Goal: Task Accomplishment & Management: Manage account settings

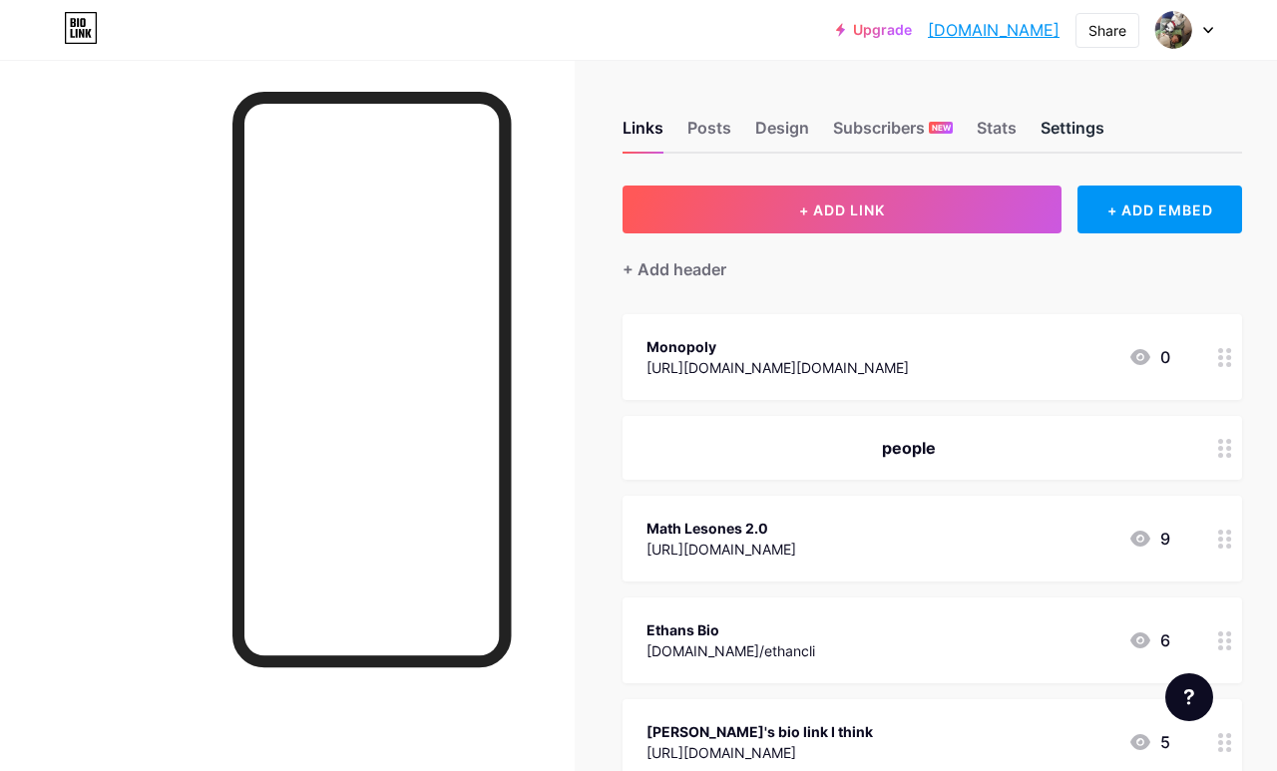
click at [857, 127] on div "Settings" at bounding box center [1073, 134] width 64 height 36
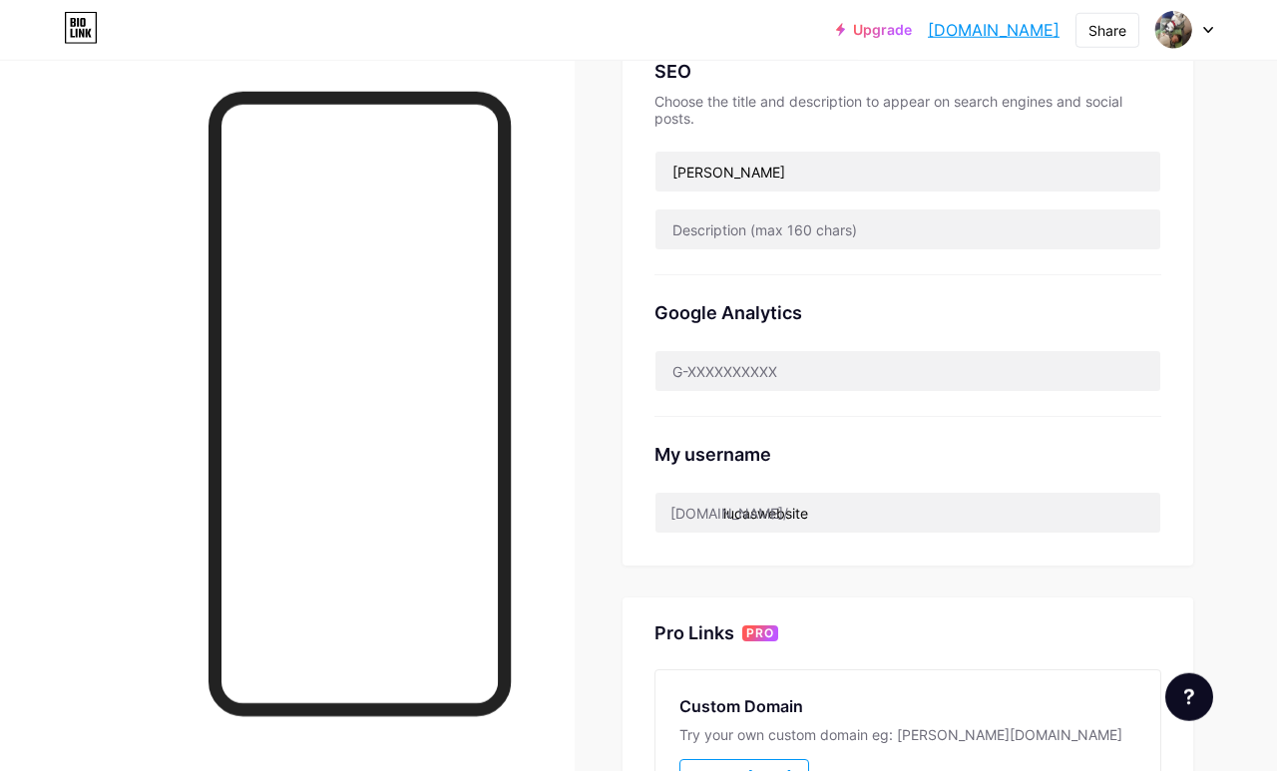
scroll to position [444, 0]
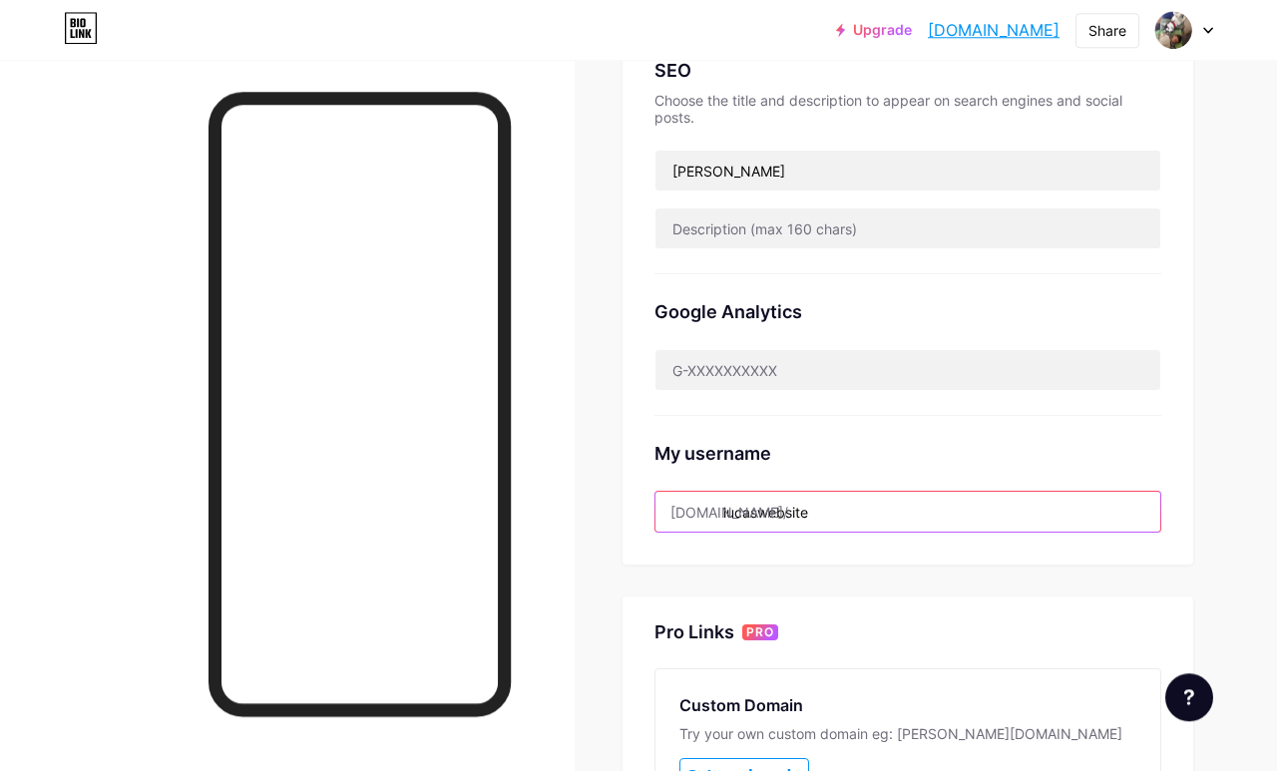
click at [857, 522] on input "lucaswebsite" at bounding box center [908, 512] width 505 height 40
click at [857, 514] on input "lucaswebsite" at bounding box center [908, 512] width 505 height 40
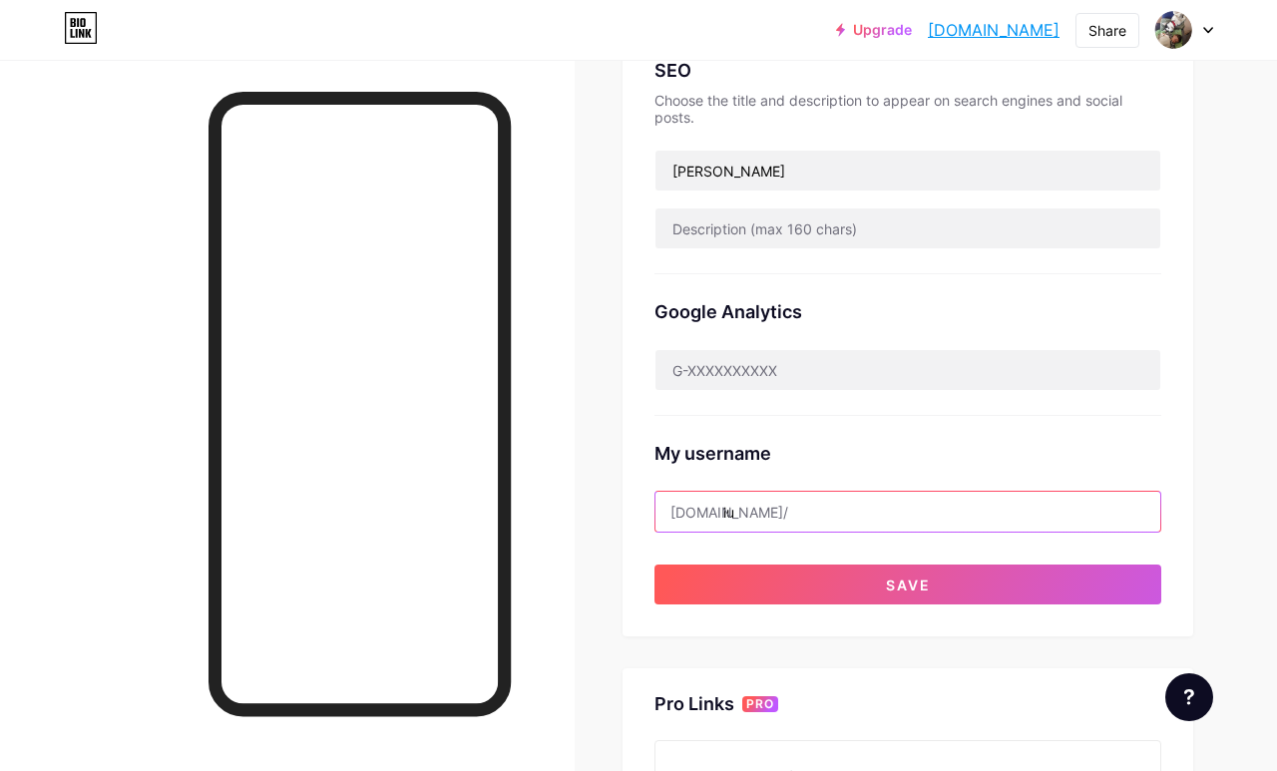
type input "l"
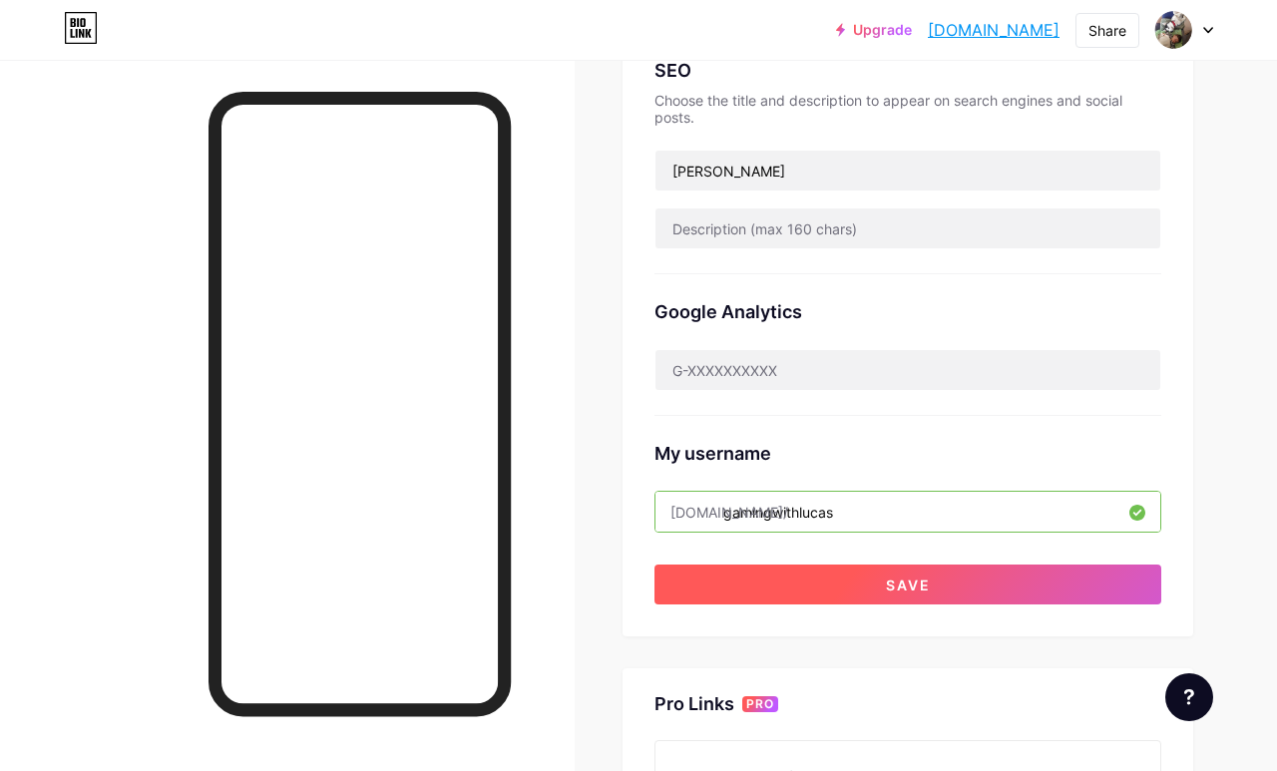
type input "gamingwithlucas"
click at [857, 579] on button "Save" at bounding box center [908, 585] width 507 height 40
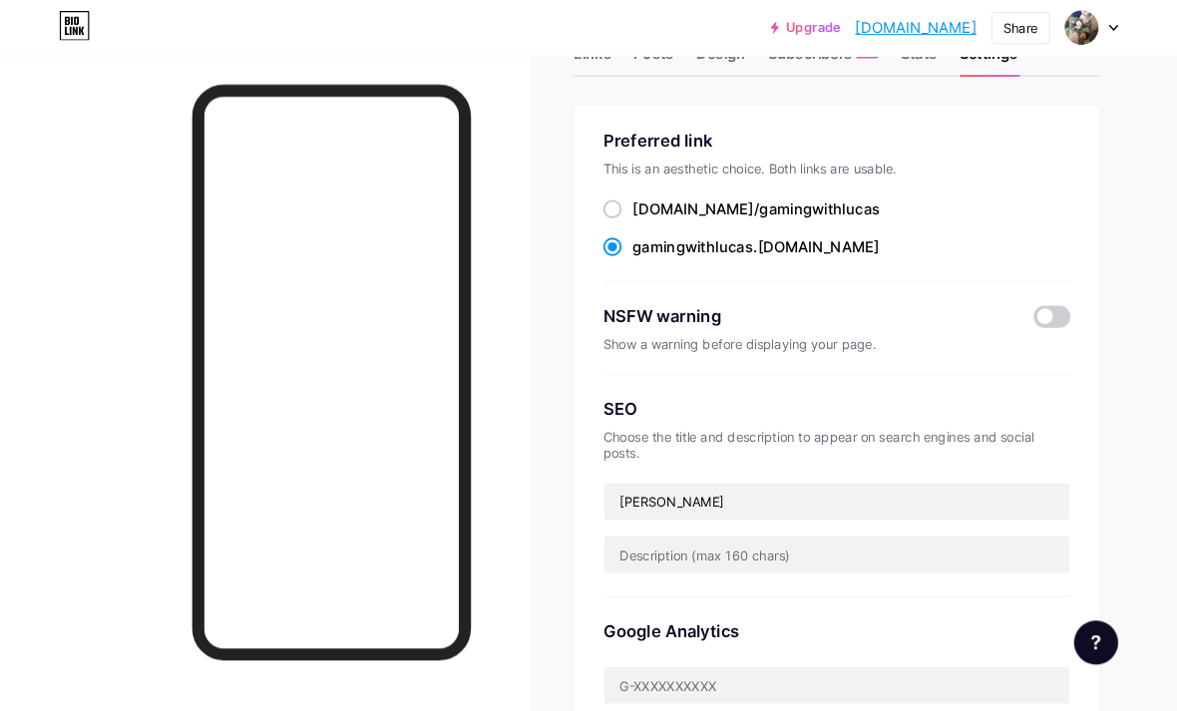
scroll to position [0, 0]
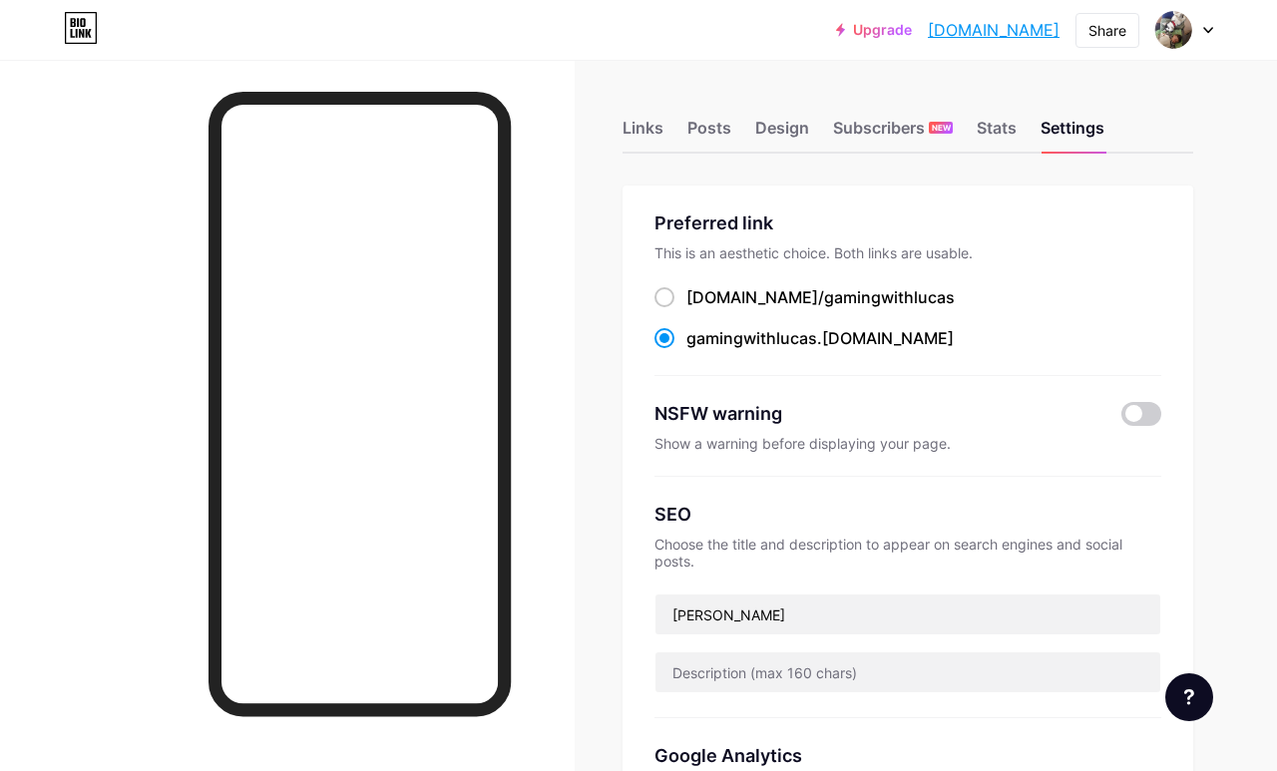
click at [857, 39] on div at bounding box center [1184, 30] width 58 height 36
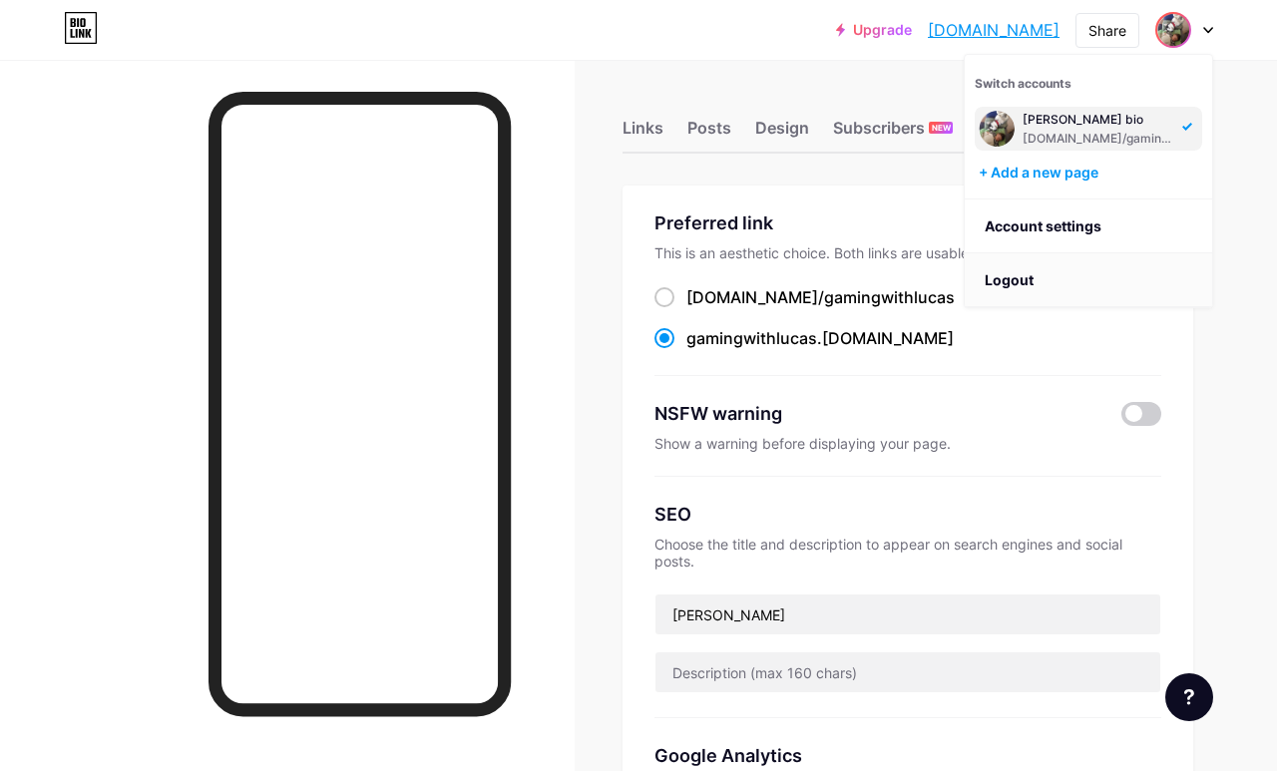
click at [857, 288] on li "Logout" at bounding box center [1088, 280] width 247 height 54
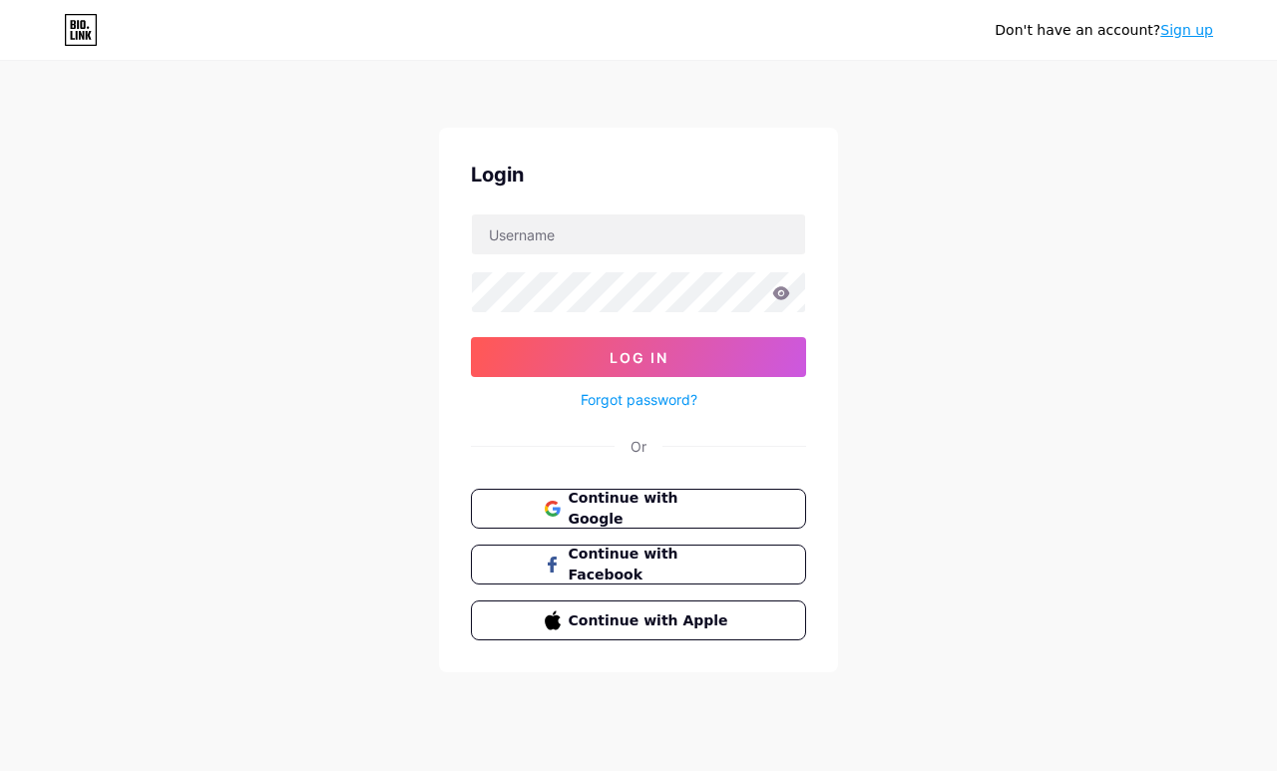
click at [857, 10] on div "Don't have an account? Sign up" at bounding box center [638, 30] width 1277 height 60
click at [857, 37] on link "Sign up" at bounding box center [1186, 30] width 53 height 16
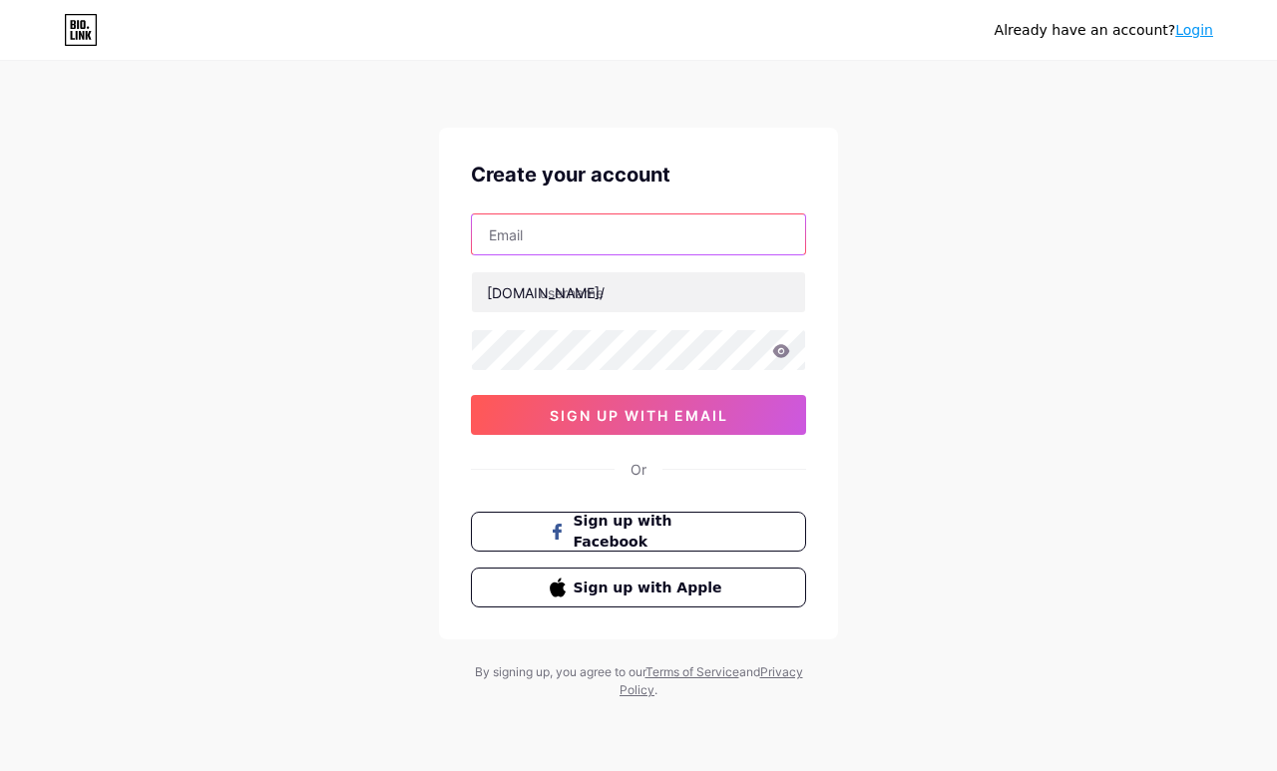
click at [739, 233] on input "text" at bounding box center [638, 235] width 333 height 40
click at [737, 253] on input "text" at bounding box center [638, 235] width 333 height 40
click at [496, 227] on input "[EMAIL_ADDRESS][DOMAIN_NAME]" at bounding box center [638, 235] width 333 height 40
type input "[EMAIL_ADDRESS][DOMAIN_NAME]"
click at [561, 688] on div "By signing up, you agree to our Terms of Service and Privacy Policy ." at bounding box center [638, 682] width 339 height 36
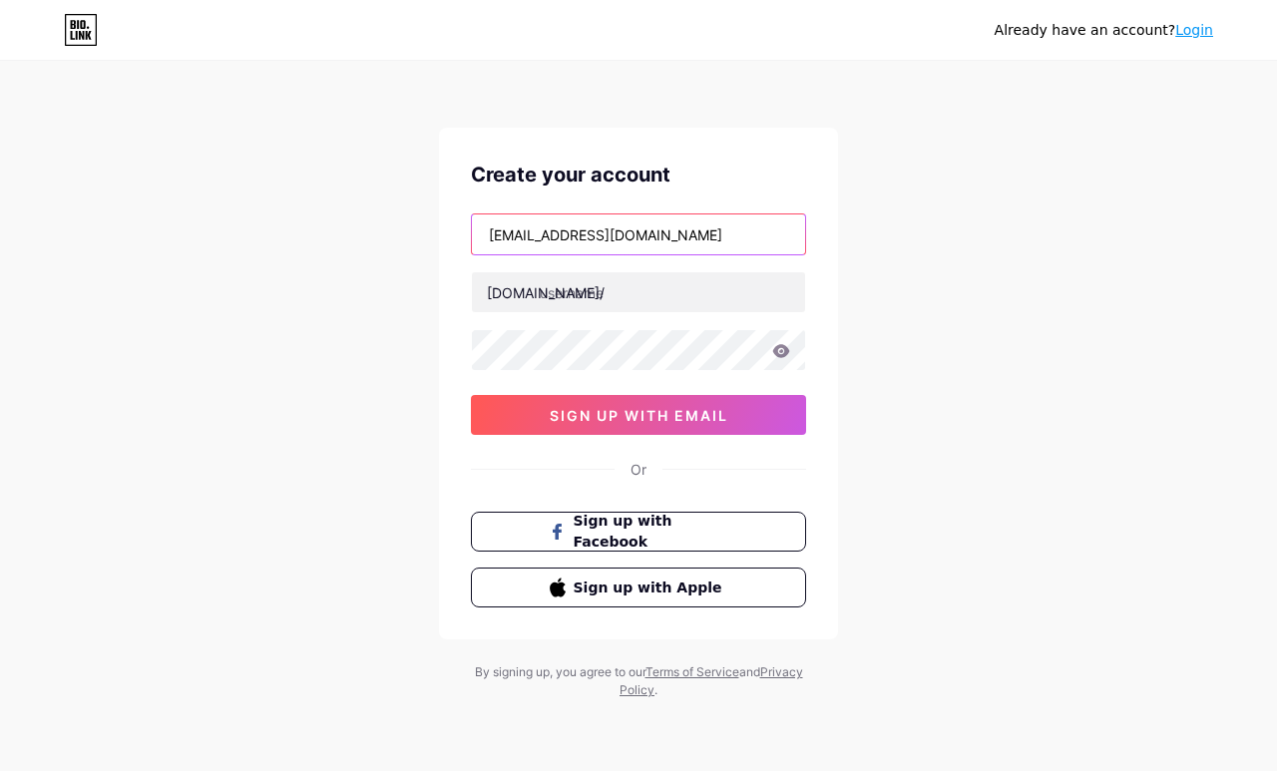
click at [543, 241] on input "[EMAIL_ADDRESS][DOMAIN_NAME]" at bounding box center [638, 235] width 333 height 40
type input "[EMAIL_ADDRESS][DOMAIN_NAME]"
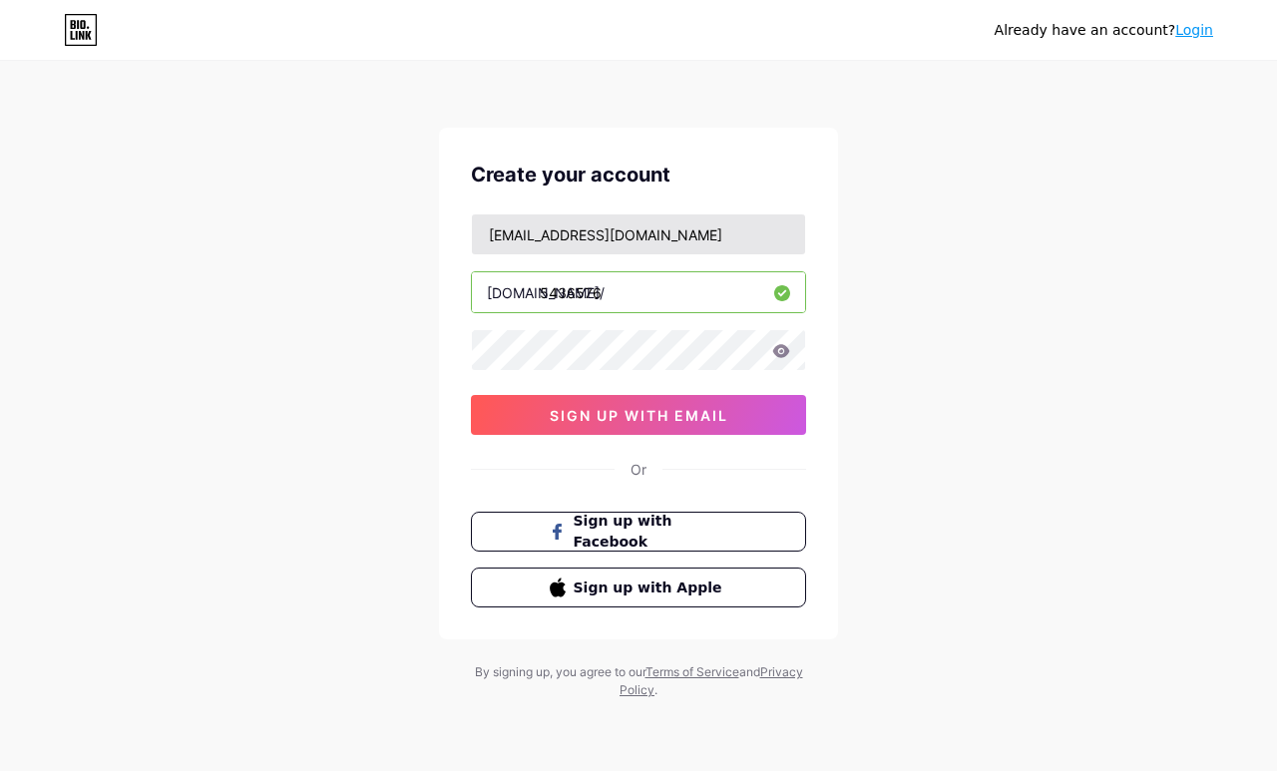
type input "5436576"
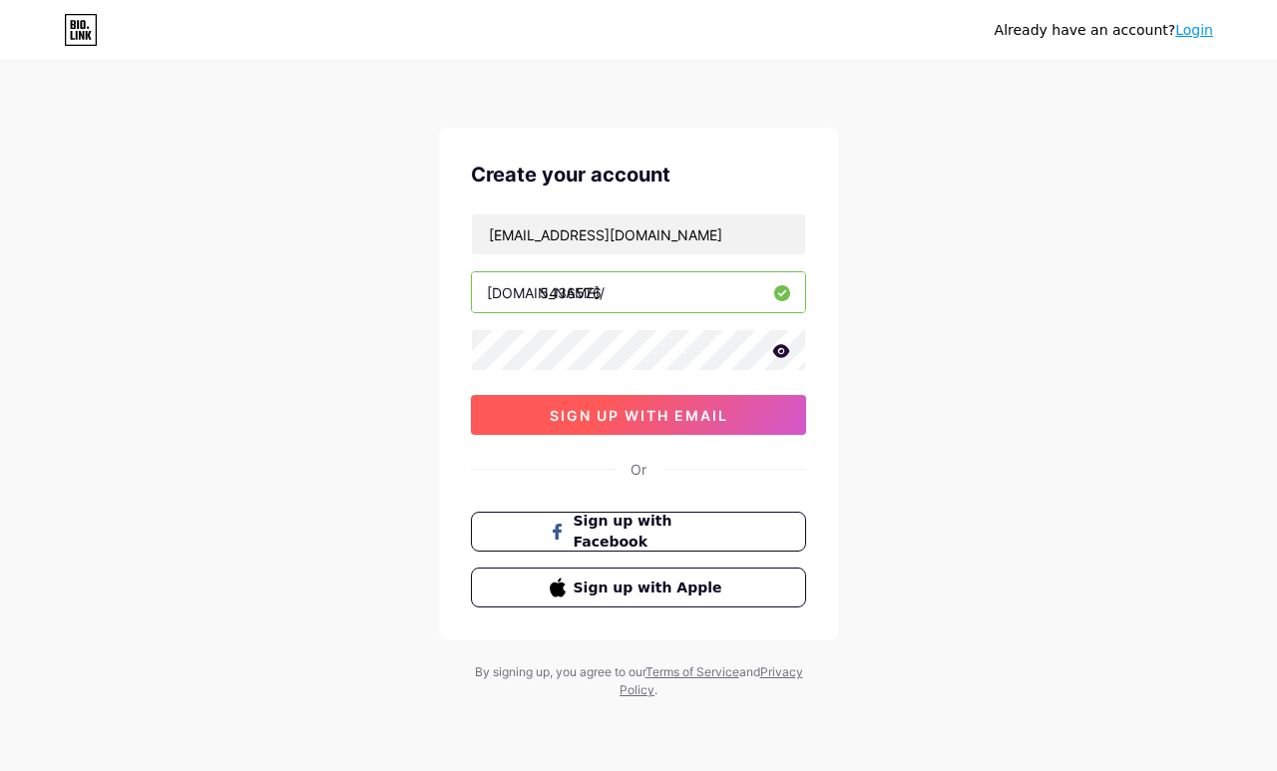
click at [753, 414] on button "sign up with email" at bounding box center [638, 415] width 335 height 40
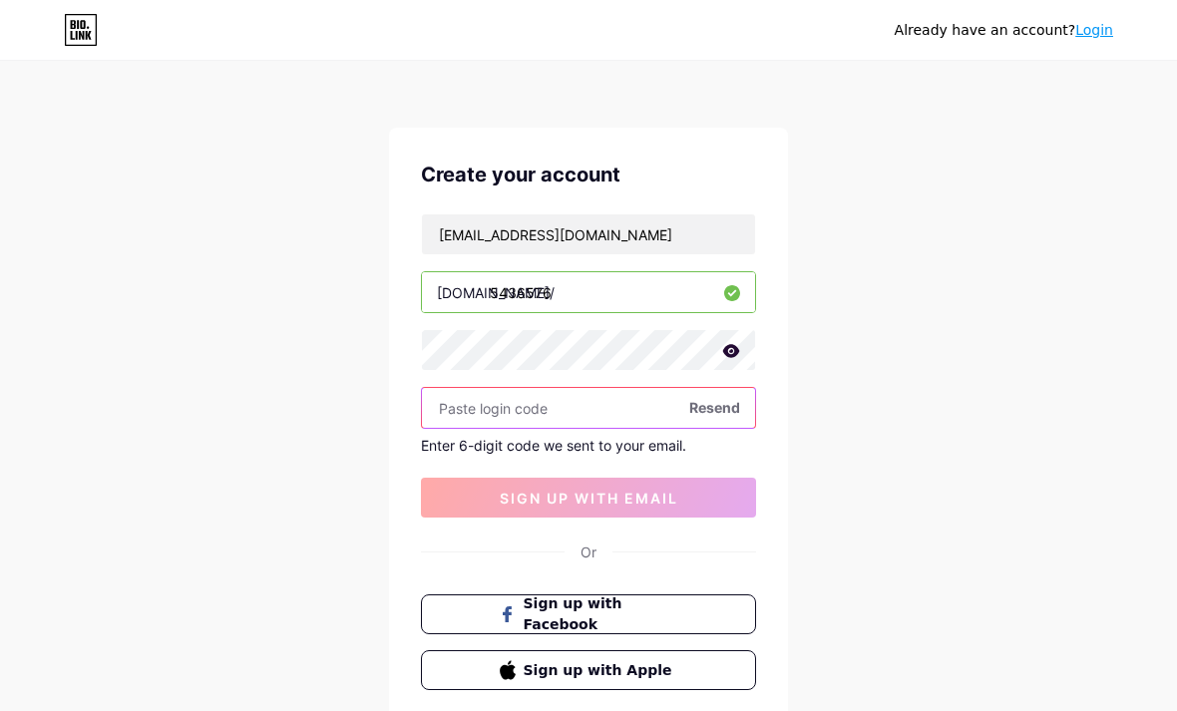
click at [620, 425] on input "text" at bounding box center [588, 408] width 333 height 40
paste input "188614"
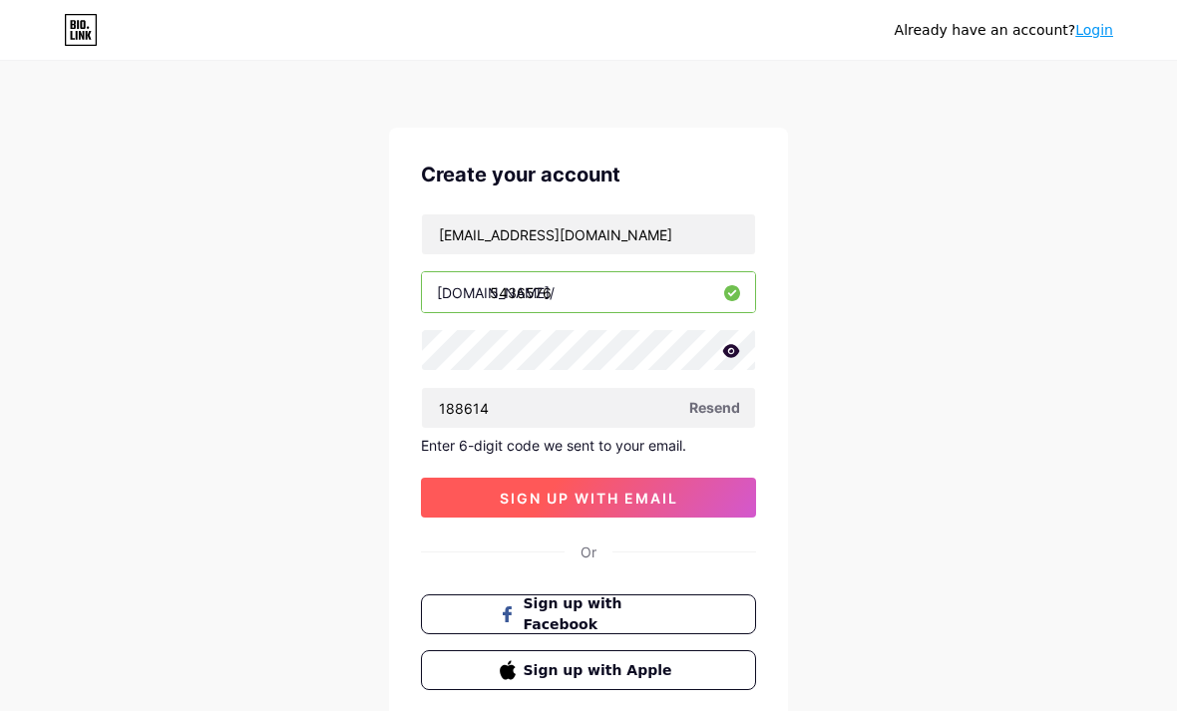
click at [680, 507] on button "sign up with email" at bounding box center [588, 498] width 335 height 40
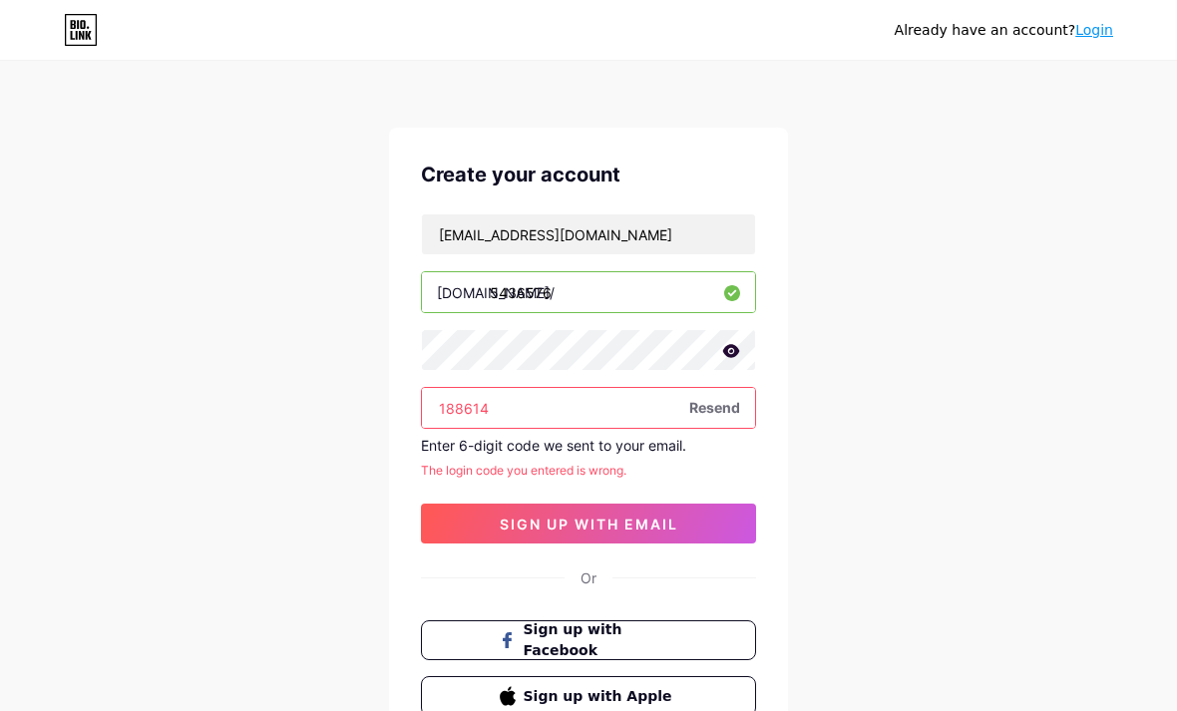
click at [721, 409] on span "Resend" at bounding box center [714, 407] width 51 height 21
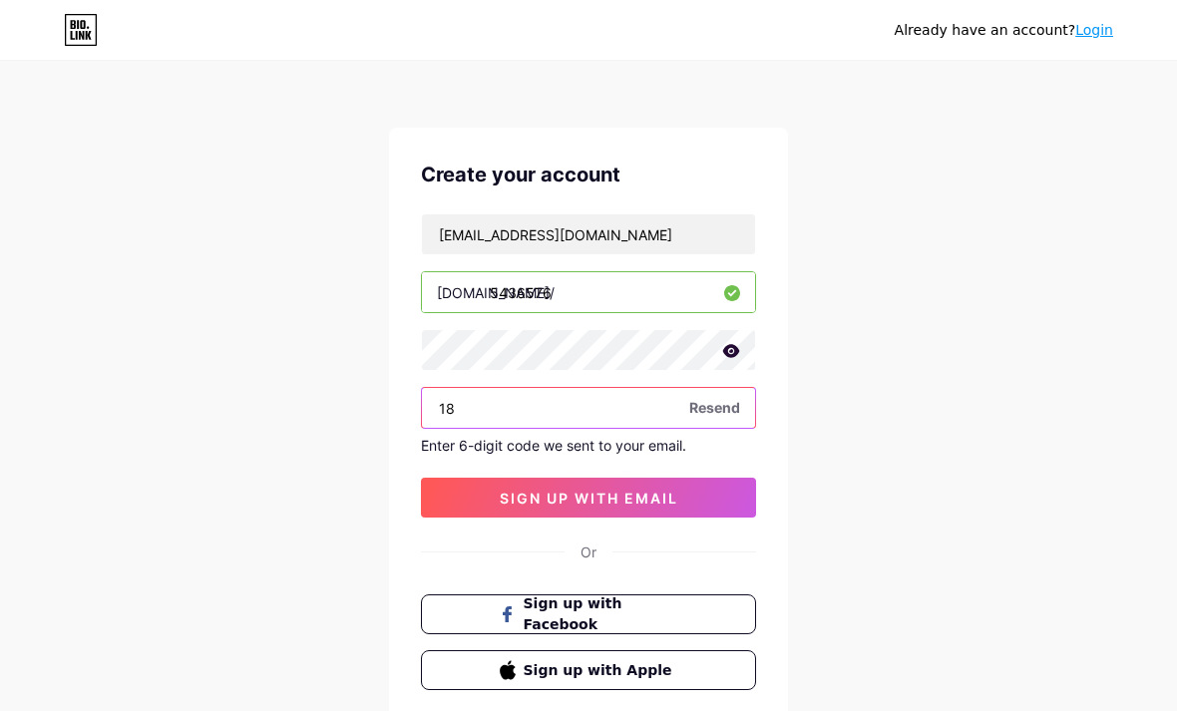
type input "1"
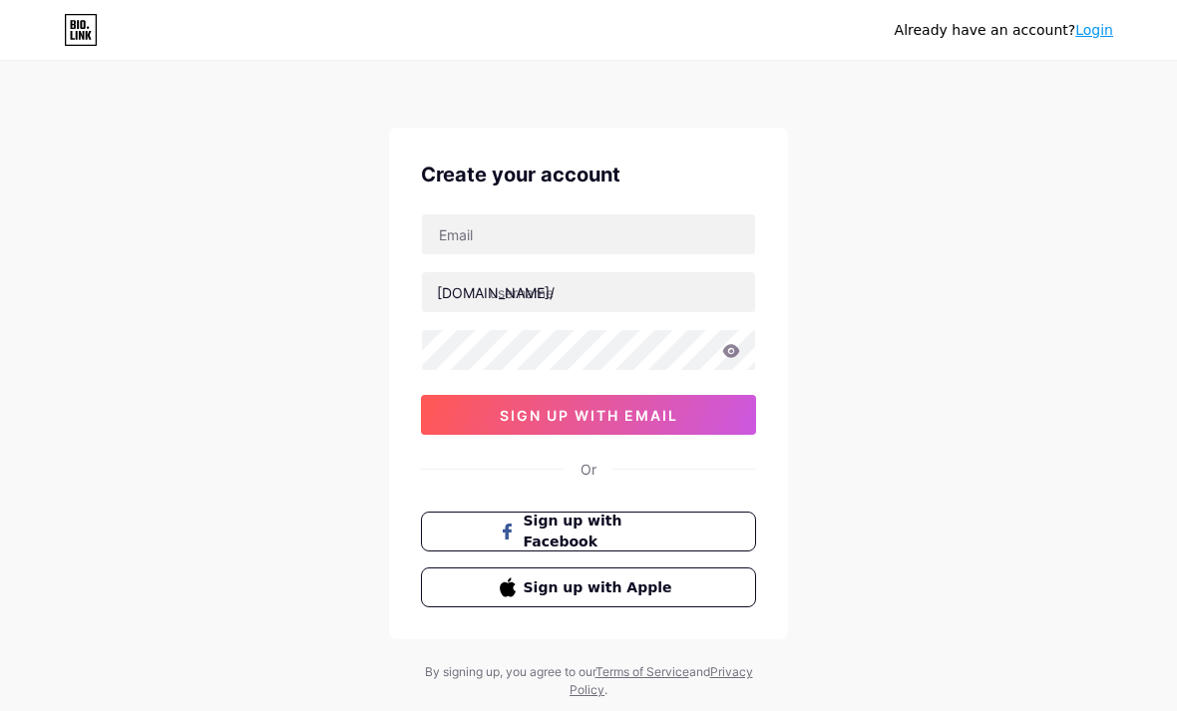
click at [1107, 36] on link "Login" at bounding box center [1095, 30] width 38 height 16
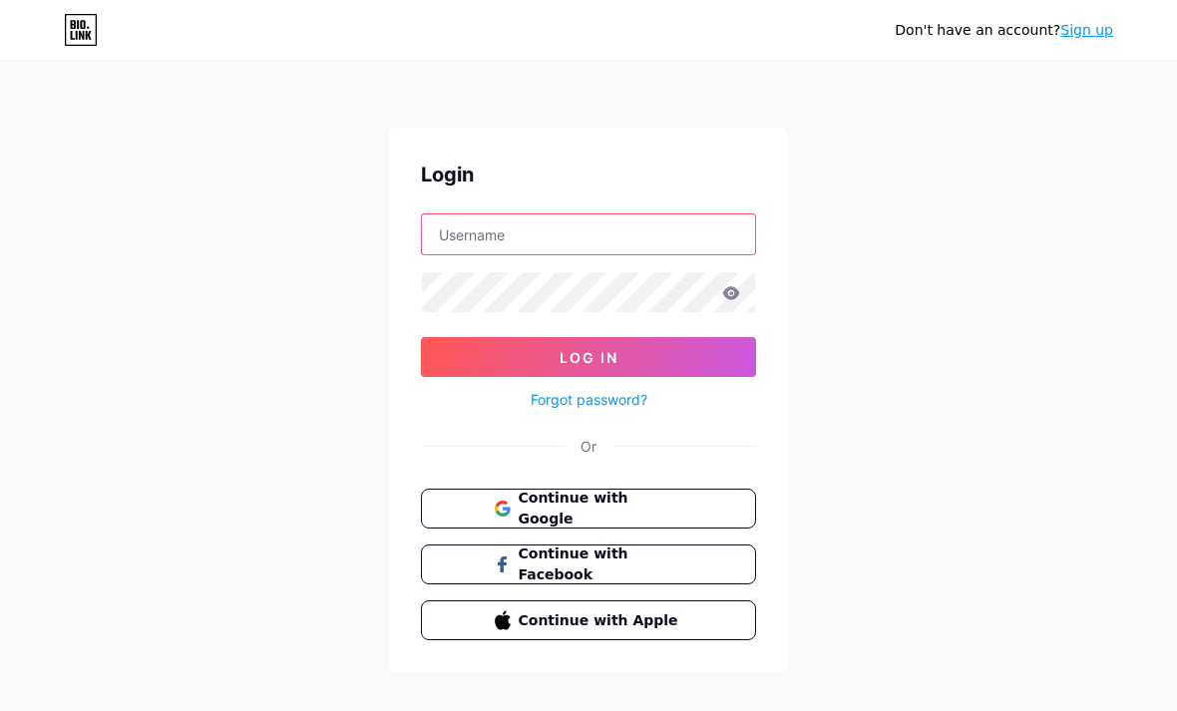
click at [513, 233] on input "text" at bounding box center [588, 235] width 333 height 40
click at [266, 230] on div "Don't have an account? Sign up Login Log In Forgot password? Or Continue with G…" at bounding box center [588, 368] width 1177 height 736
click at [491, 236] on input "text" at bounding box center [588, 235] width 333 height 40
type input "LRap8133@student.onslow.k12.nc.us"
click at [589, 357] on button "Log In" at bounding box center [588, 357] width 335 height 40
